Goal: Navigation & Orientation: Find specific page/section

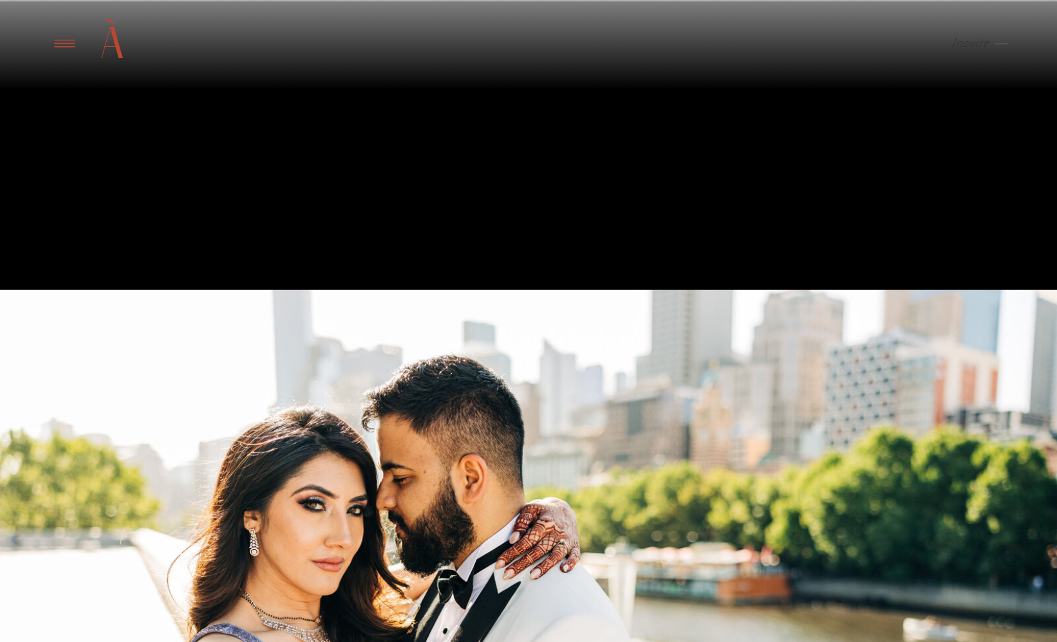
scroll to position [3588, 0]
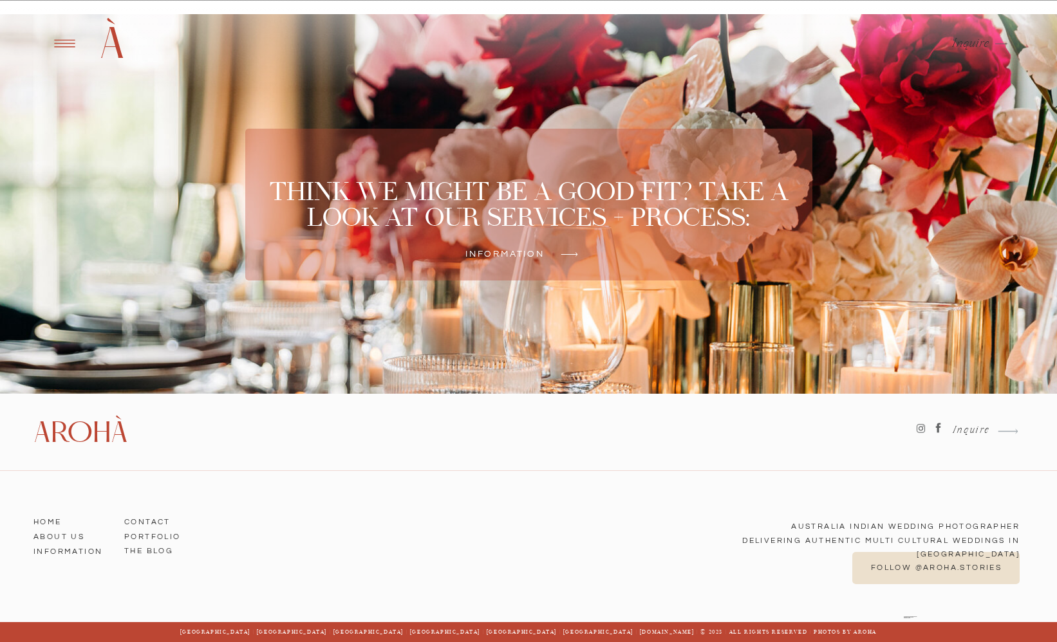
click at [230, 59] on div at bounding box center [528, 45] width 1057 height 90
click at [113, 47] on h2 "À" at bounding box center [111, 43] width 39 height 55
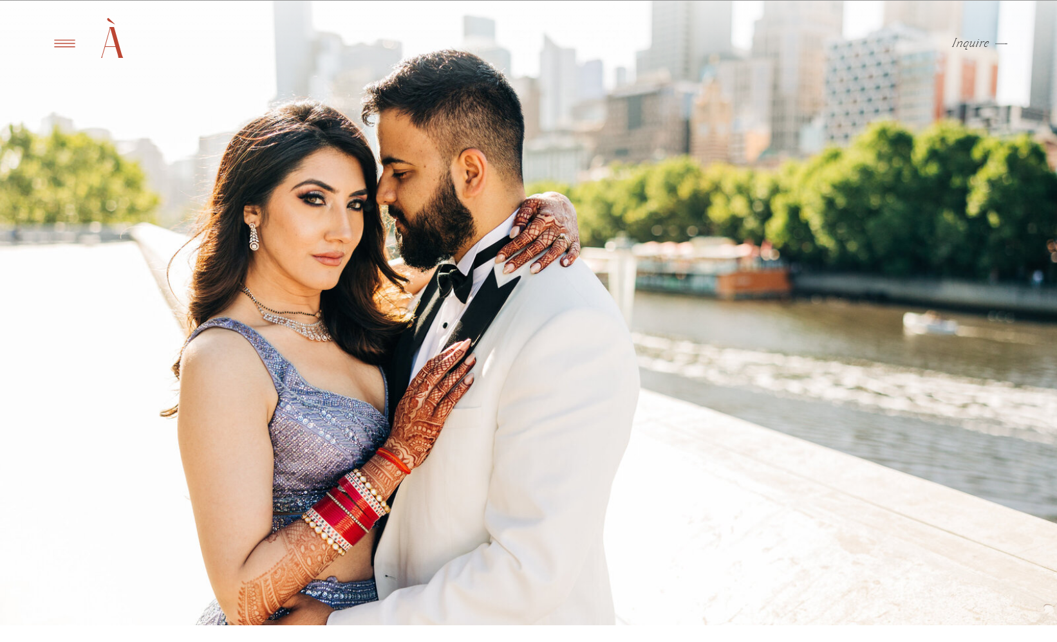
scroll to position [0, 0]
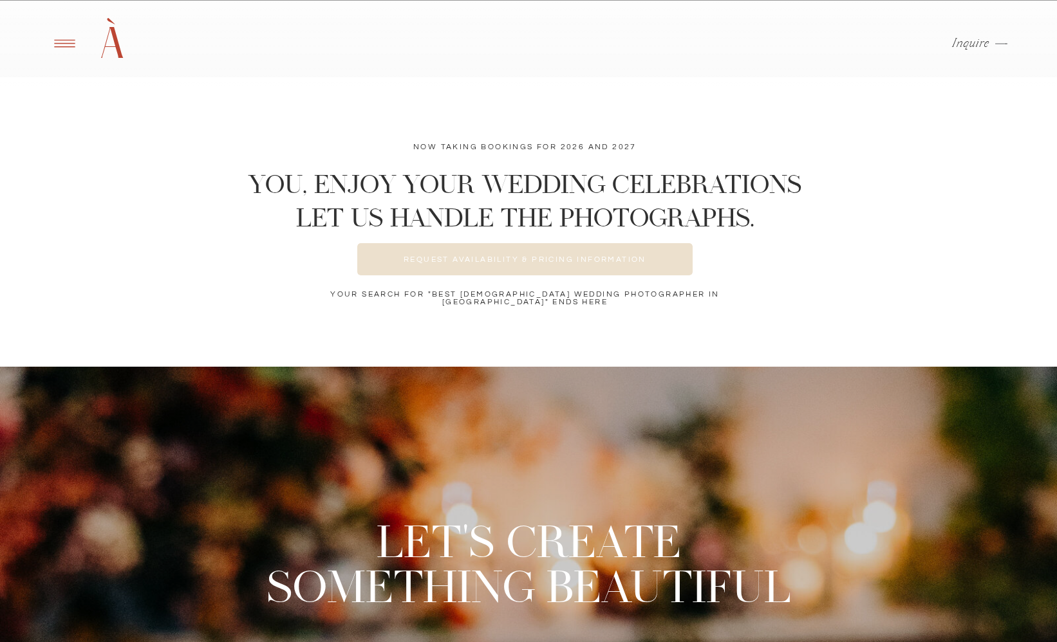
scroll to position [5156, 0]
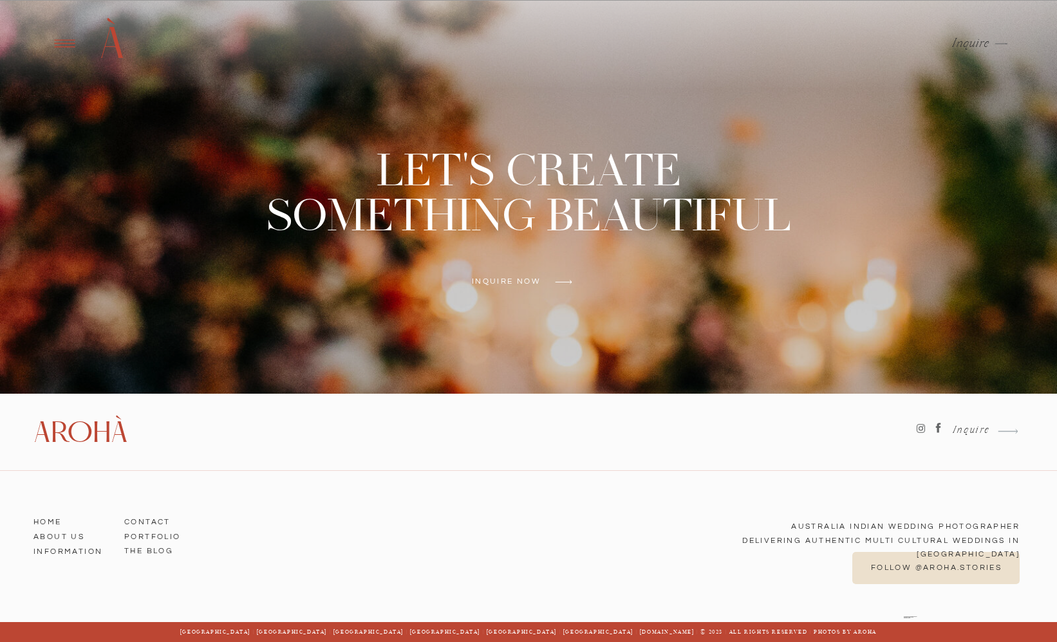
click at [920, 427] on icon at bounding box center [921, 428] width 5 height 5
